Goal: Task Accomplishment & Management: Manage account settings

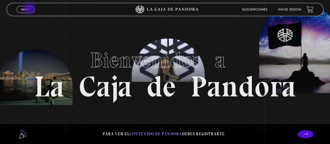
click at [30, 9] on link "Menu Cerrar" at bounding box center [26, 9] width 18 height 7
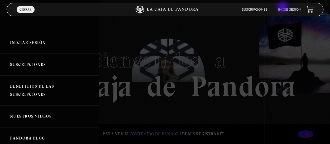
click at [283, 8] on li "Inicie sesión" at bounding box center [289, 10] width 23 height 8
click at [297, 10] on link "Inicie sesión" at bounding box center [289, 9] width 23 height 3
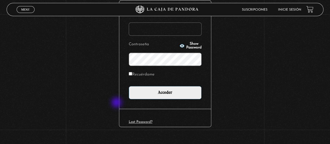
scroll to position [79, 0]
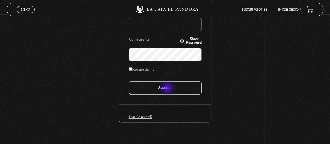
type input "ruthmariasg@gmail.com"
click at [168, 88] on input "Acceder" at bounding box center [165, 87] width 73 height 13
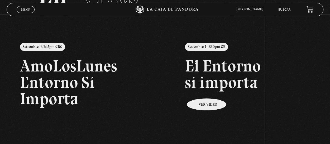
scroll to position [53, 0]
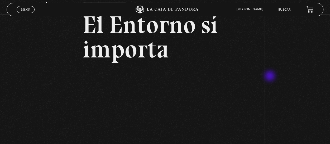
scroll to position [26, 0]
